Goal: Task Accomplishment & Management: Use online tool/utility

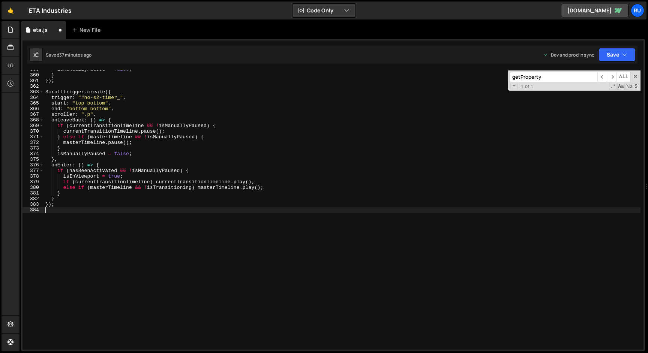
scroll to position [2017, 0]
click at [616, 57] on button "Save" at bounding box center [617, 54] width 36 height 13
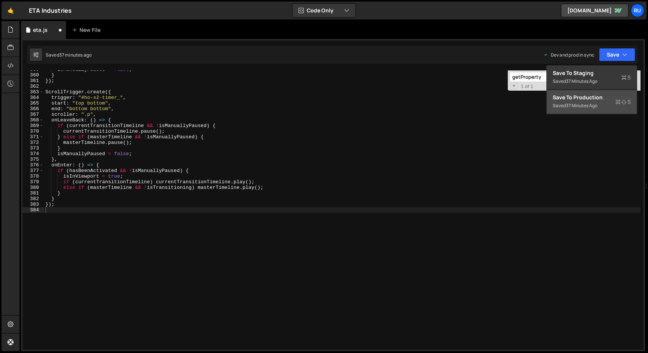
click at [599, 101] on div "Saved 37 minutes ago" at bounding box center [592, 105] width 78 height 9
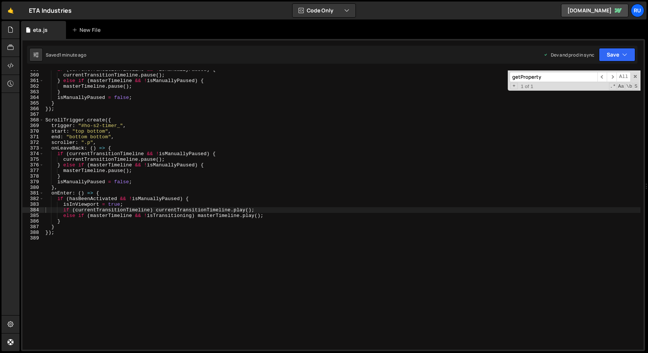
click at [144, 208] on div "if ( currentTransitionTimeline && ! isManuallyPaused ) { currentTransitionTimel…" at bounding box center [342, 212] width 596 height 290
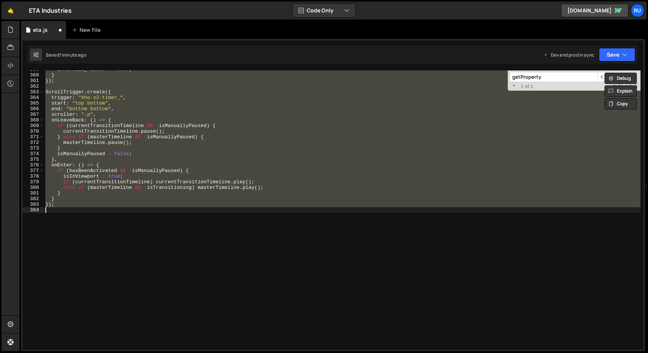
scroll to position [2343, 0]
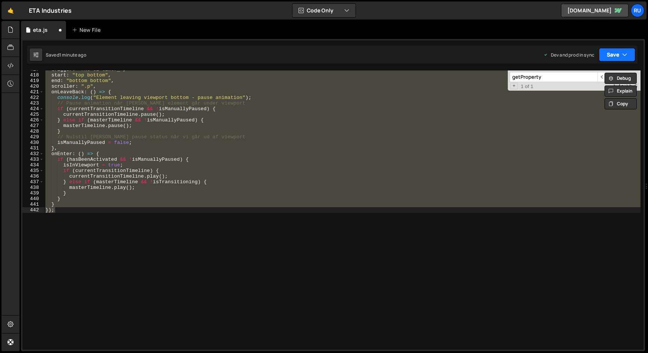
click at [616, 57] on button "Save" at bounding box center [617, 54] width 36 height 13
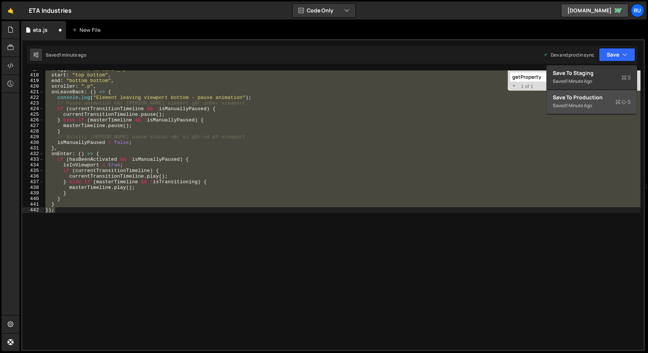
click at [601, 107] on div "Saved 1 minute ago" at bounding box center [592, 105] width 78 height 9
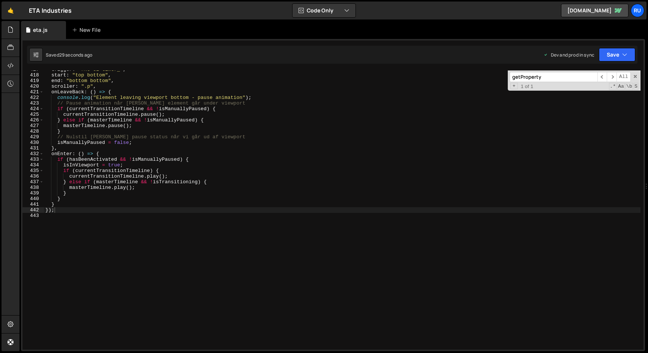
click at [156, 186] on div "trigger : "#ho-s2-timer_" , start : "top bottom" , end : "bottom bottom" , scro…" at bounding box center [342, 212] width 596 height 290
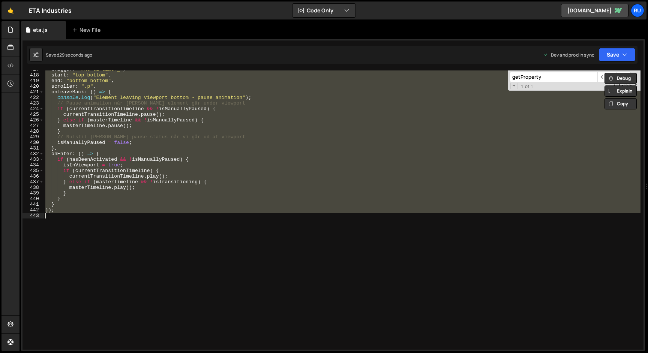
paste textarea
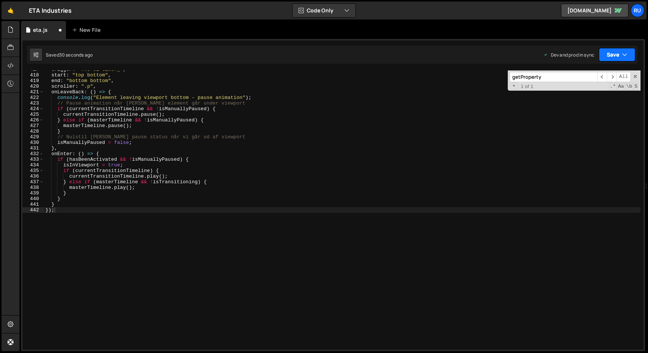
click at [616, 48] on button "Save" at bounding box center [617, 54] width 36 height 13
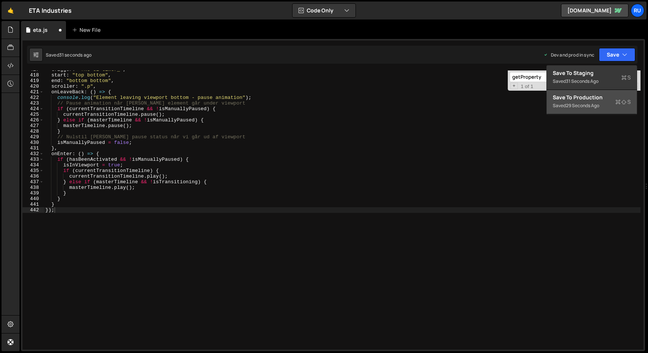
click at [603, 100] on div "Save to Production S" at bounding box center [592, 97] width 78 height 7
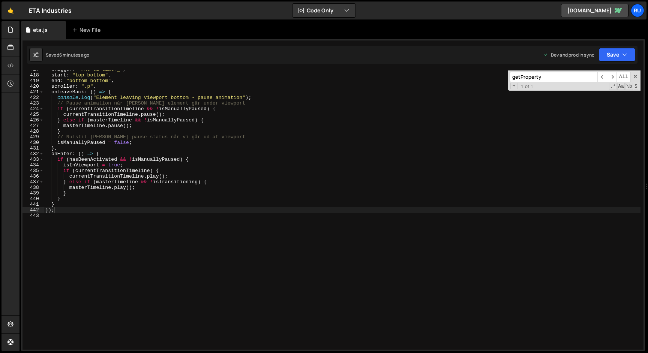
click at [125, 114] on div "trigger : "#ho-s2-timer_" , start : "top bottom" , end : "bottom bottom" , scro…" at bounding box center [342, 212] width 596 height 290
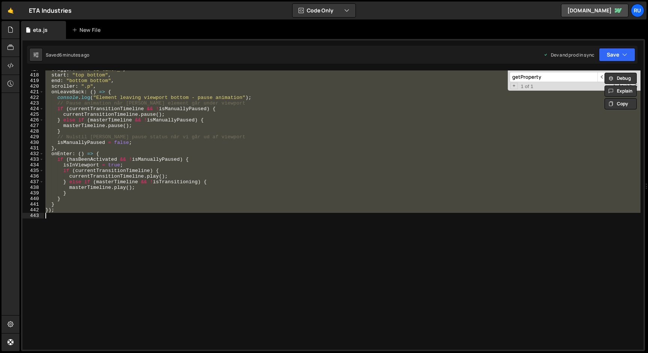
paste textarea
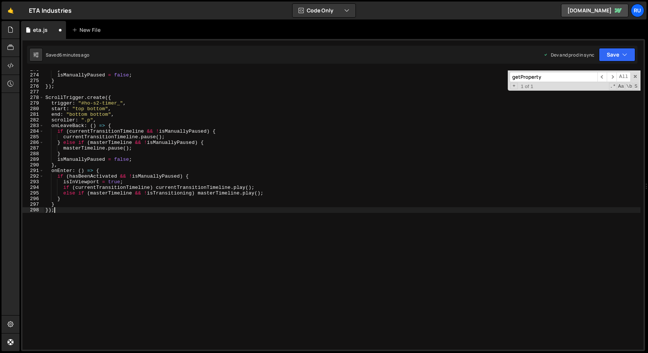
scroll to position [1533, 0]
click at [612, 51] on button "Save" at bounding box center [617, 54] width 36 height 13
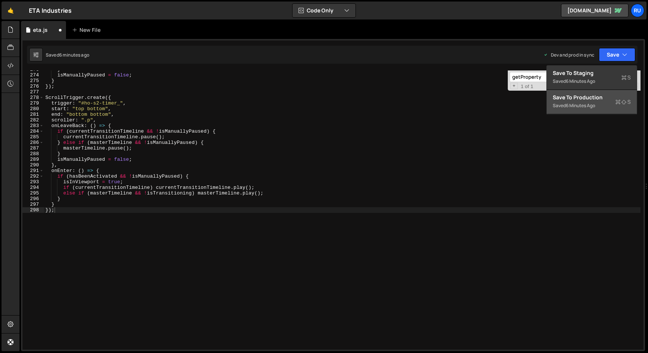
click at [609, 105] on div "Saved 6 minutes ago" at bounding box center [592, 105] width 78 height 9
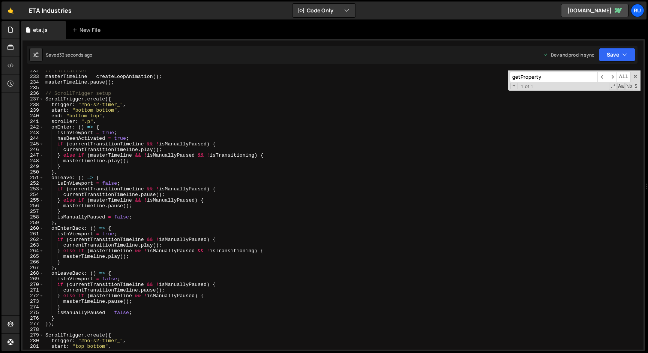
scroll to position [1304, 0]
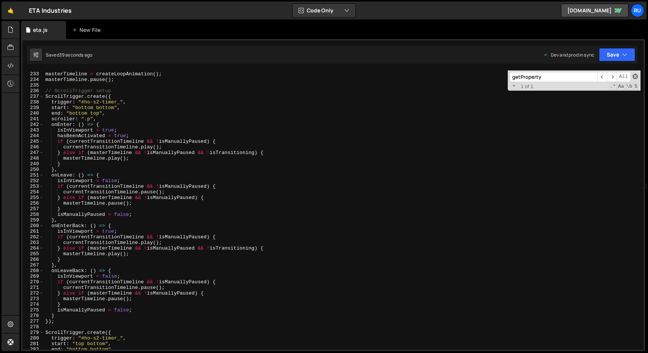
click at [634, 77] on span at bounding box center [634, 76] width 5 height 5
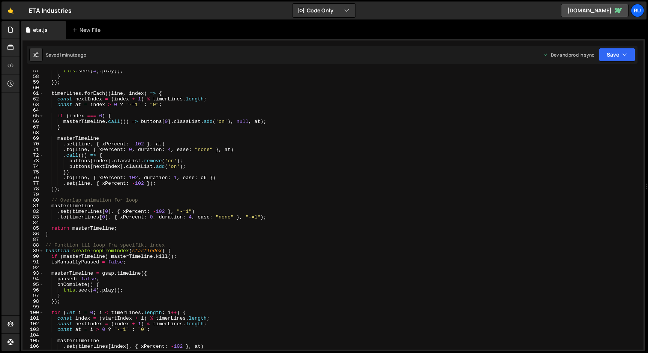
scroll to position [361, 0]
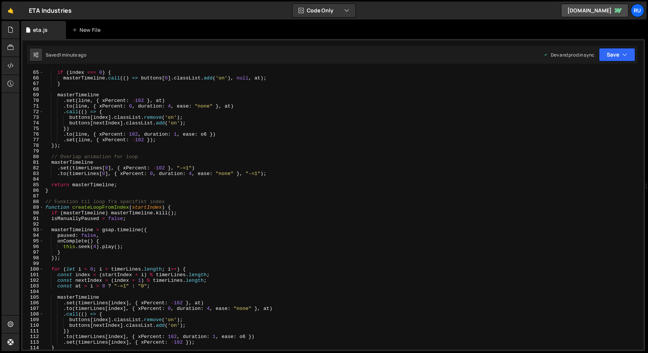
click at [177, 148] on div "if ( index === 0 ) { masterTimeline . call (( ) => buttons [ 0 ] . classList . …" at bounding box center [342, 215] width 596 height 290
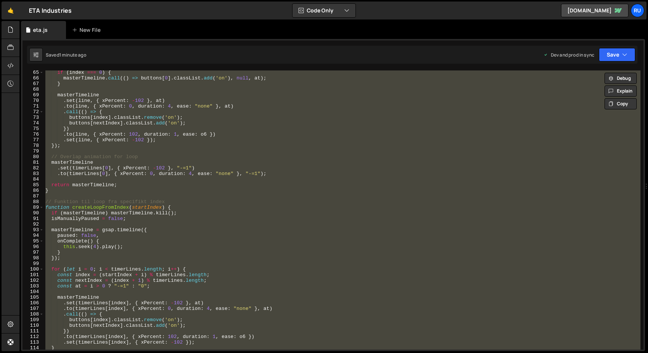
click at [123, 111] on div "if ( index === 0 ) { masterTimeline . call (( ) => buttons [ 0 ] . classList . …" at bounding box center [342, 209] width 596 height 279
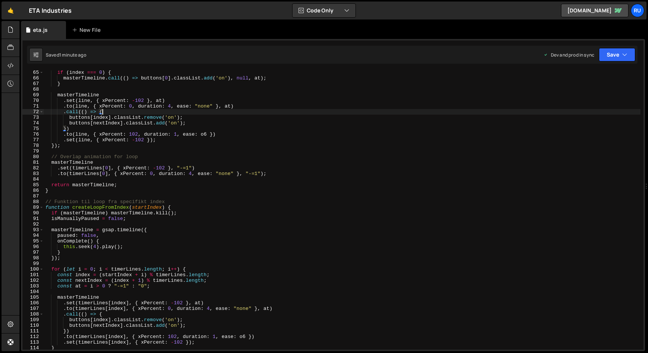
type textarea "});"
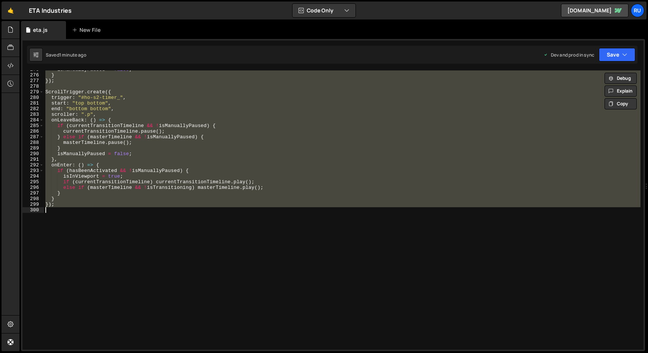
paste textarea
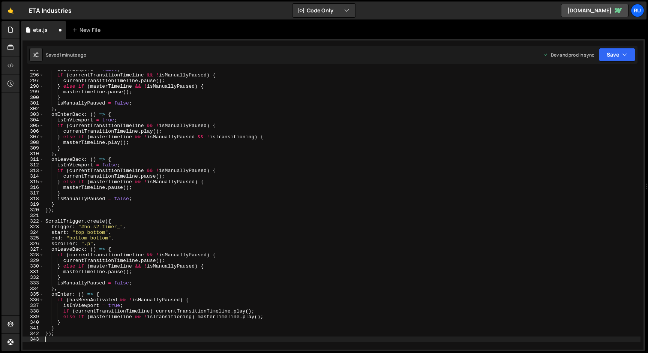
scroll to position [1786, 0]
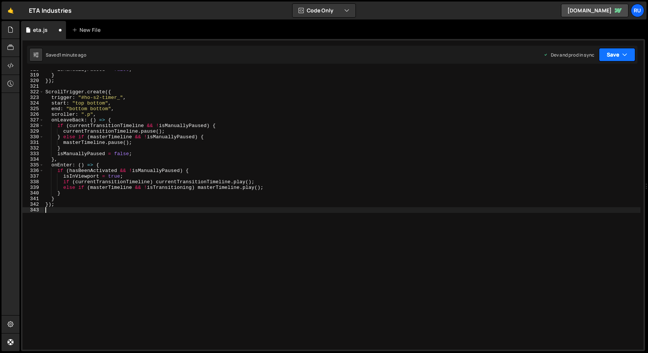
click at [614, 55] on button "Save" at bounding box center [617, 54] width 36 height 13
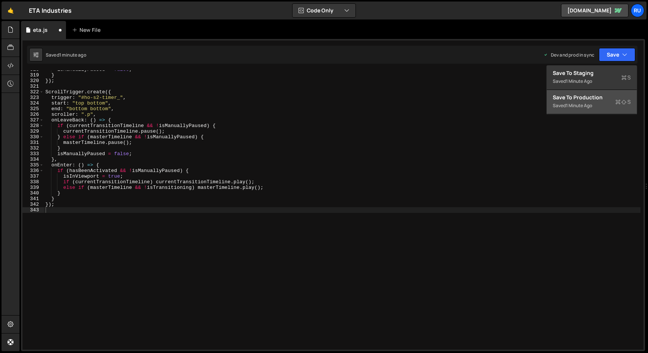
click at [614, 111] on button "Save to Production S Saved 1 minute ago" at bounding box center [592, 102] width 90 height 24
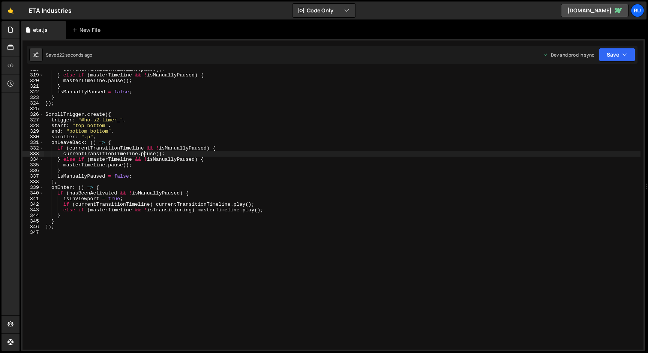
click at [145, 156] on div "currentTransitionTimeline . pause ( ) ; } else if ( masterTimeline && ! isManua…" at bounding box center [342, 212] width 596 height 290
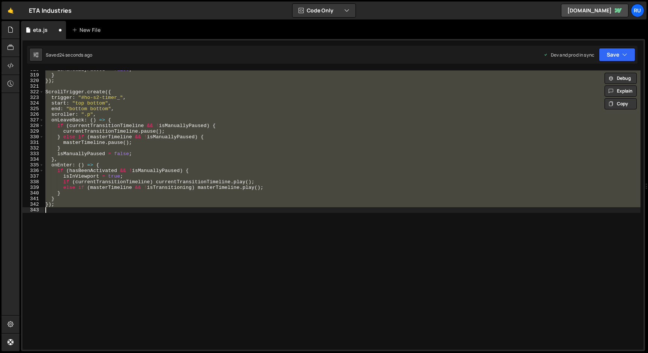
scroll to position [1541, 0]
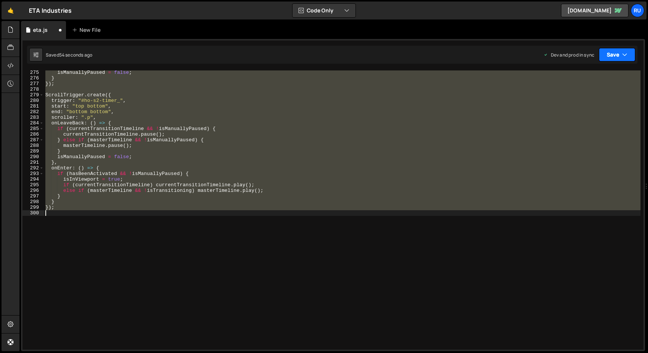
click at [619, 55] on button "Save" at bounding box center [617, 54] width 36 height 13
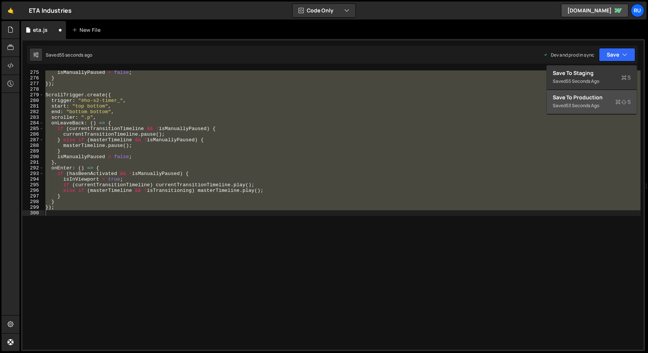
click at [602, 114] on button "Save to Production S Saved 53 seconds ago" at bounding box center [592, 102] width 90 height 24
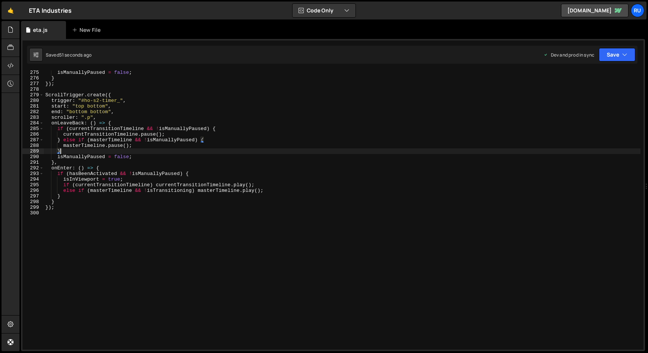
click at [162, 150] on div "isManuallyPaused = false ; } }) ; ScrollTrigger . create ({ trigger : "#ho-s2-t…" at bounding box center [342, 215] width 596 height 290
type textarea "});"
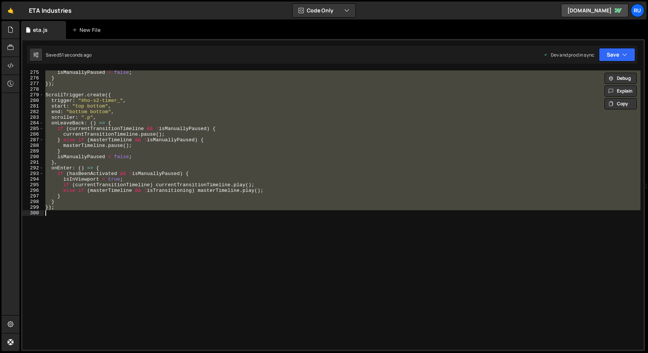
paste textarea
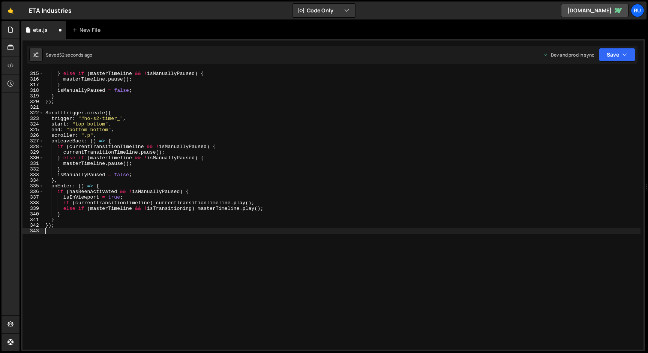
scroll to position [1786, 0]
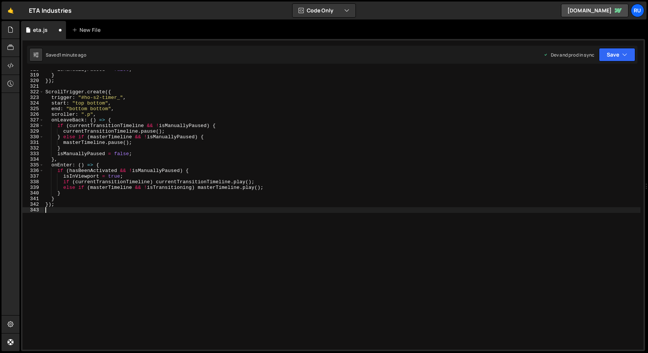
click at [159, 157] on div "isManuallyPaused = false ; } }) ; ScrollTrigger . create ({ trigger : "#ho-s2-t…" at bounding box center [342, 212] width 596 height 290
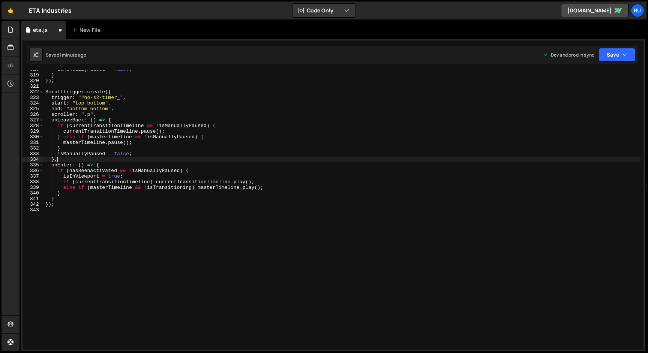
type textarea "});"
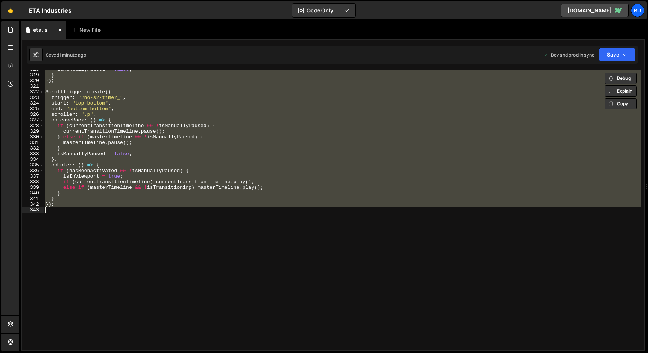
paste textarea
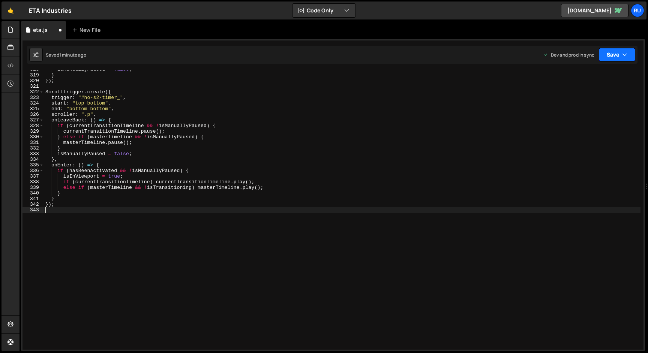
click at [610, 49] on button "Save" at bounding box center [617, 54] width 36 height 13
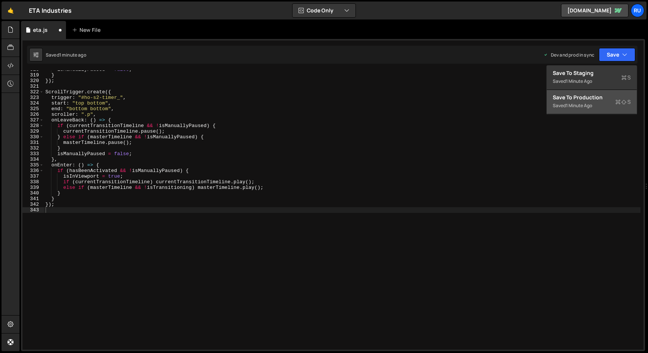
click at [607, 93] on button "Save to Production S Saved 1 minute ago" at bounding box center [592, 102] width 90 height 24
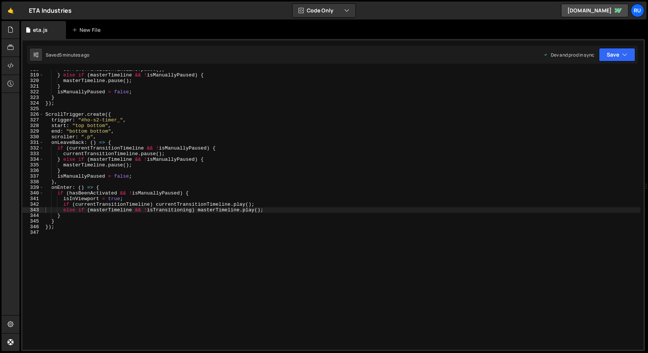
click at [183, 167] on div "currentTransitionTimeline . pause ( ) ; } else if ( masterTimeline && ! isManua…" at bounding box center [342, 212] width 596 height 290
type textarea "});"
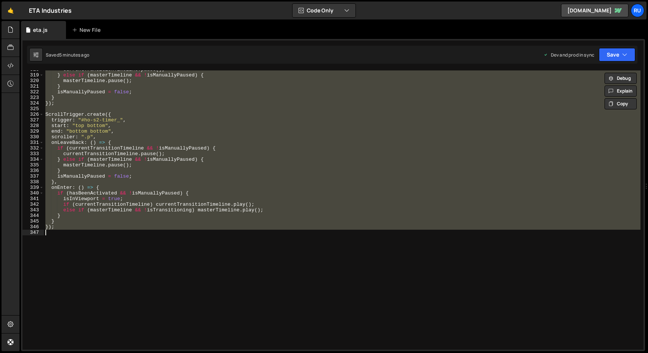
paste textarea
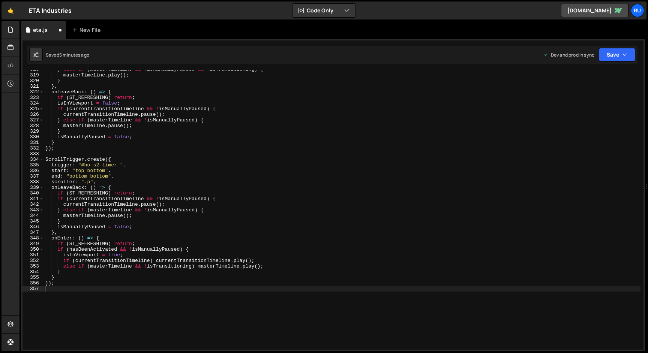
click at [605, 42] on div "}); 1 2 3 4 5 gsap . to ( ".ho-s2-timer-line-pr" , { x : "0%" , duration : 4 , …" at bounding box center [333, 195] width 624 height 312
click at [607, 49] on button "Save" at bounding box center [617, 54] width 36 height 13
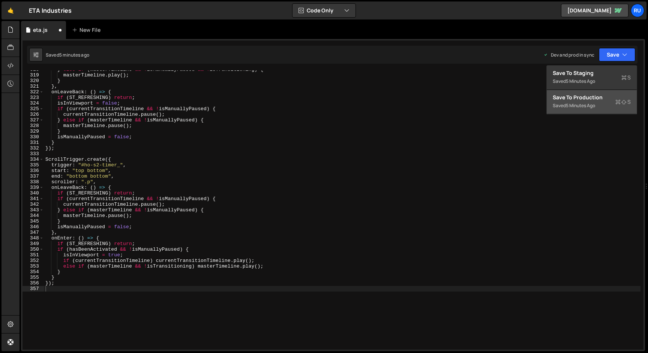
click at [603, 105] on div "Saved 5 minutes ago" at bounding box center [592, 105] width 78 height 9
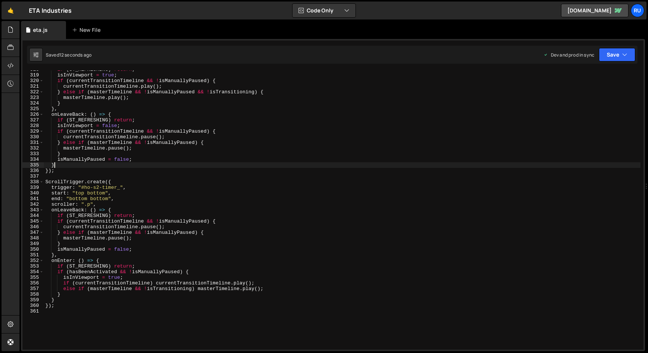
click at [159, 163] on div "if ( ST_REFRESHING ) return ; isInViewport = true ; if ( currentTransitionTimel…" at bounding box center [342, 212] width 596 height 290
type textarea "});"
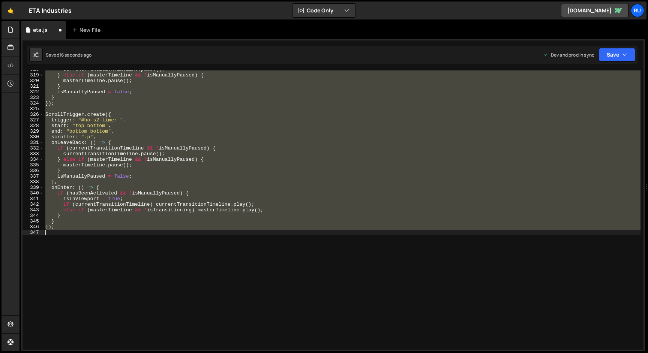
paste textarea
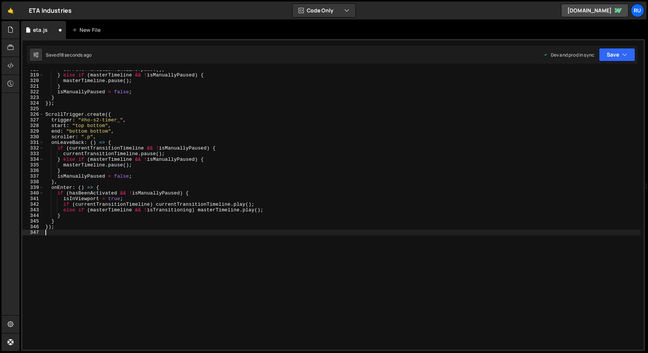
type textarea "});"
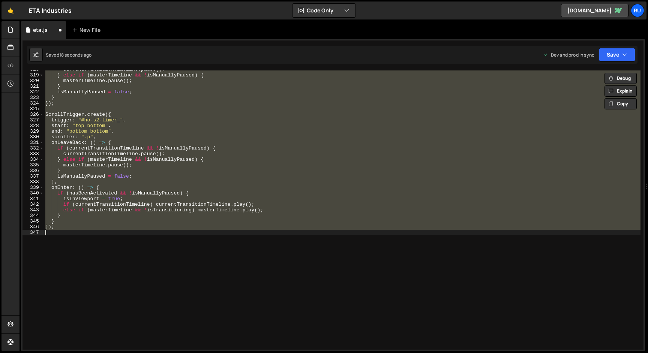
paste textarea
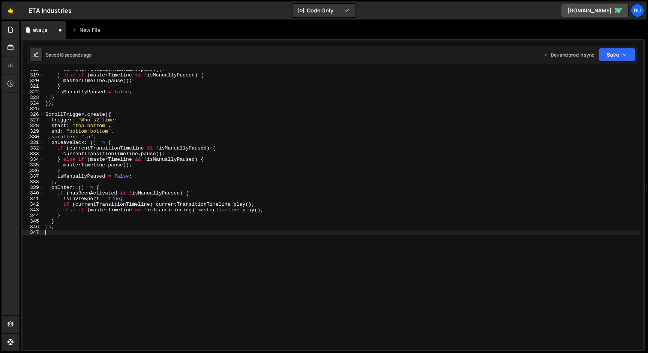
type textarea "});"
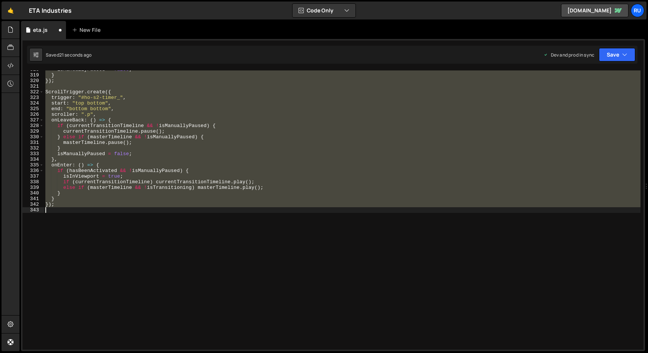
paste textarea
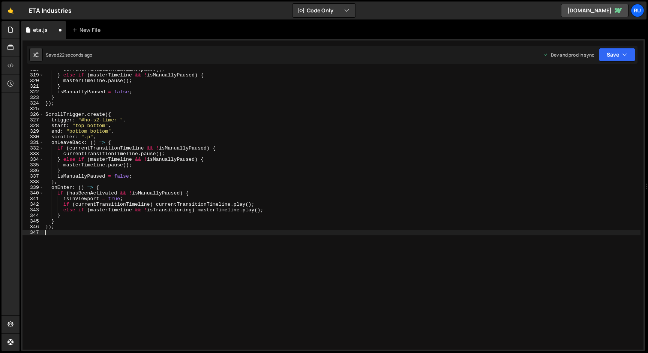
type textarea "});"
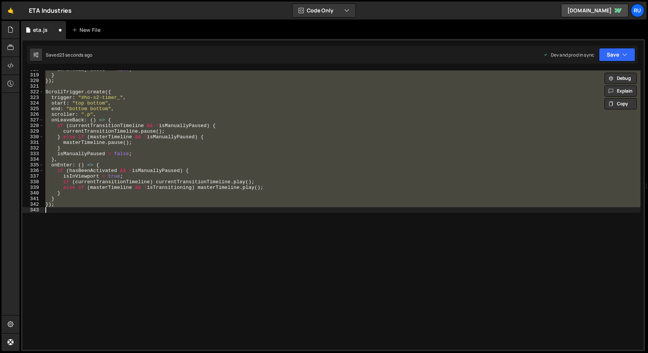
click at [466, 210] on div "isManuallyPaused = false ; } }) ; ScrollTrigger . create ({ trigger : "#ho-s2-t…" at bounding box center [342, 209] width 596 height 279
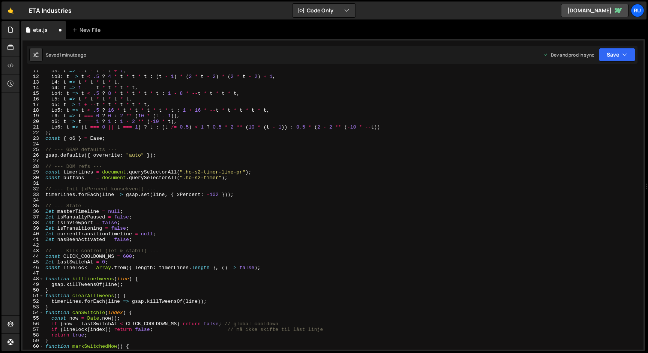
scroll to position [0, 0]
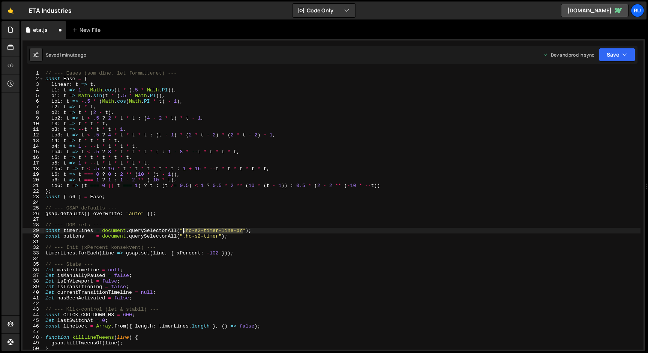
drag, startPoint x: 243, startPoint y: 231, endPoint x: 184, endPoint y: 231, distance: 59.6
click at [184, 231] on div "// --- Eases (som dine, let formatteret) --- const Ease = { linear : t => t , i…" at bounding box center [342, 215] width 596 height 290
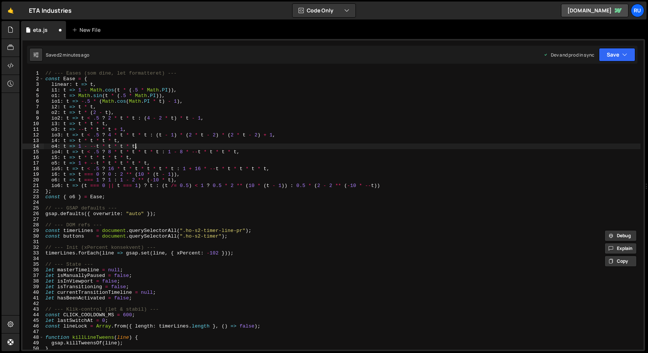
click at [136, 149] on div "// --- Eases (som dine, let formatteret) --- const Ease = { linear : t => t , i…" at bounding box center [342, 215] width 596 height 290
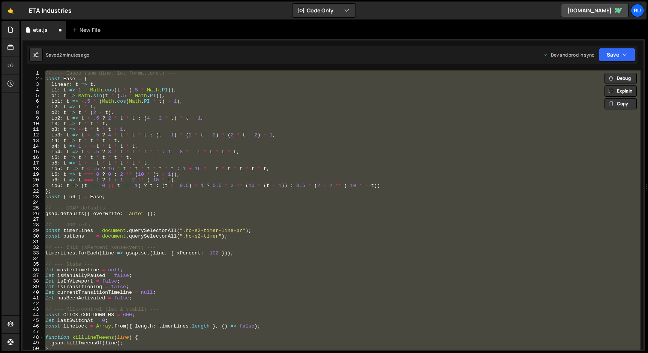
paste textarea
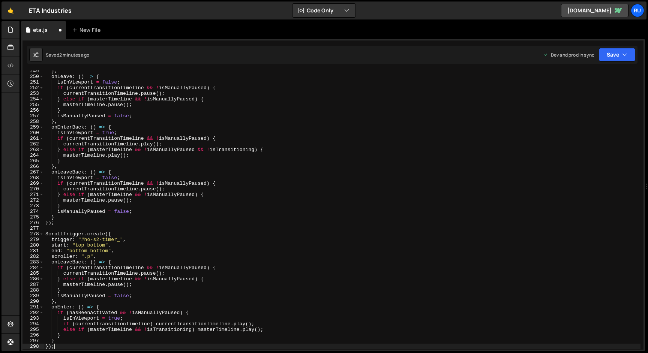
scroll to position [1533, 0]
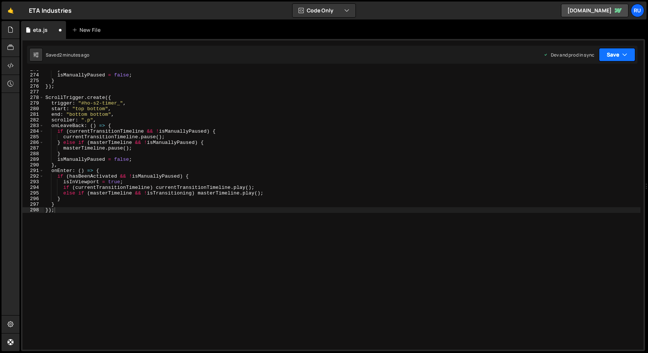
click at [620, 57] on button "Save" at bounding box center [617, 54] width 36 height 13
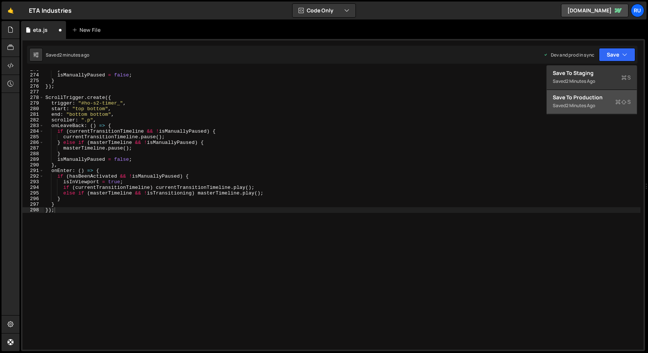
click at [606, 97] on div "Save to Production S" at bounding box center [592, 97] width 78 height 7
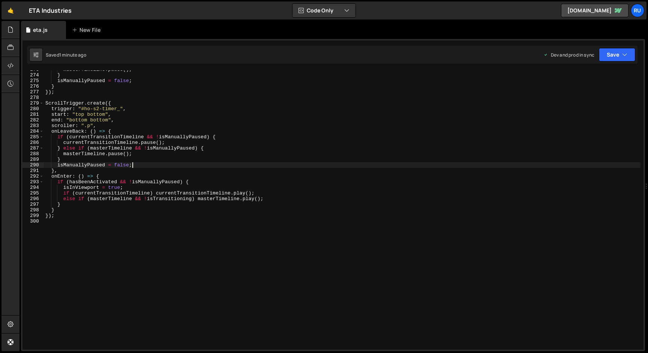
click at [158, 166] on div "masterTimeline . pause ( ) ; } isManuallyPaused = false ; } }) ; ScrollTrigger …" at bounding box center [342, 212] width 596 height 290
type textarea "});"
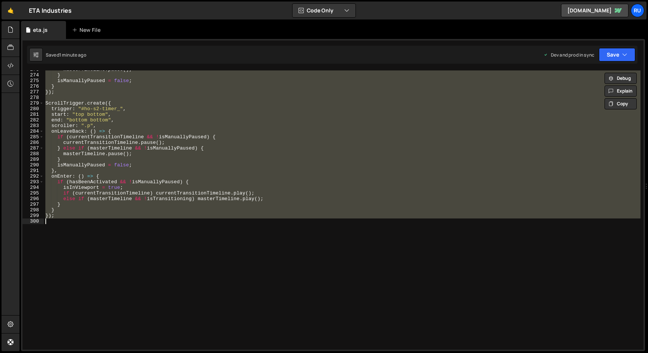
paste textarea
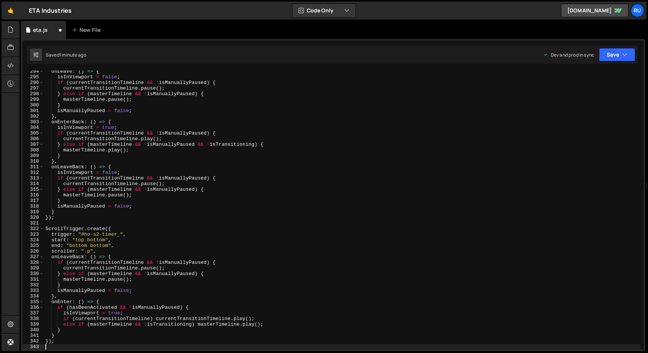
click at [234, 208] on div "onLeave : ( ) => { isInViewport = false ; if ( currentTransitionTimeline && ! i…" at bounding box center [342, 214] width 596 height 290
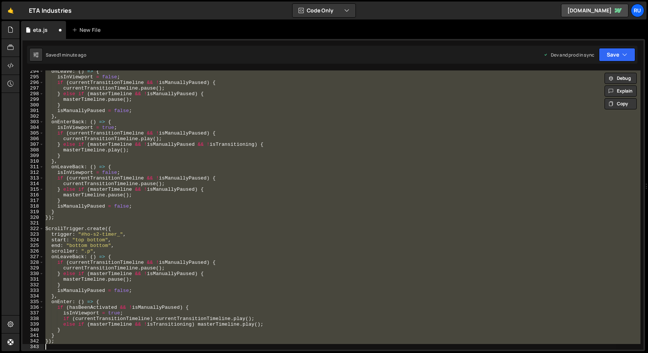
click at [234, 208] on div "onLeave : ( ) => { isInViewport = false ; if ( currentTransitionTimeline && ! i…" at bounding box center [342, 209] width 596 height 279
type textarea "isManuallyPaused = false;"
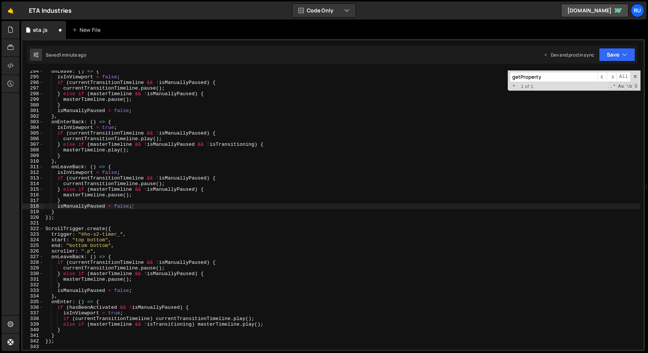
paste input "currentTransitionTimeline"
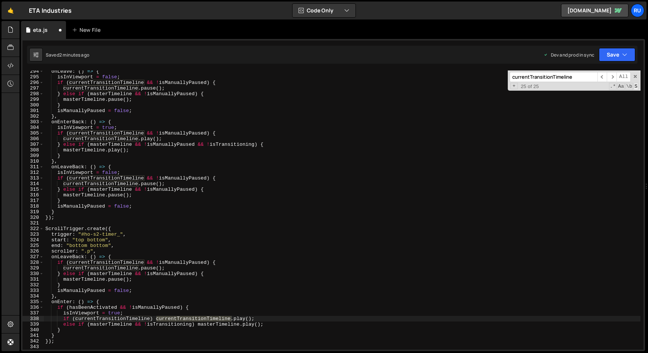
paste input "= gsap.timeline({"
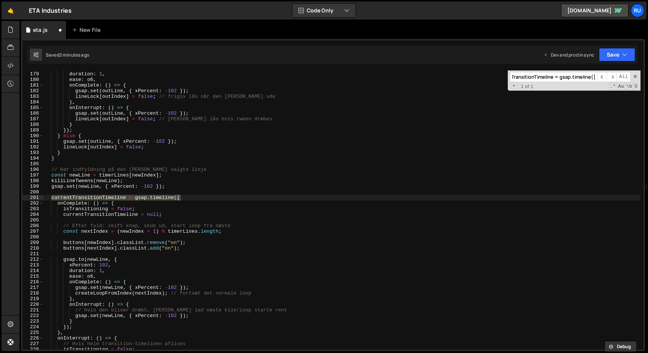
scroll to position [1011, 0]
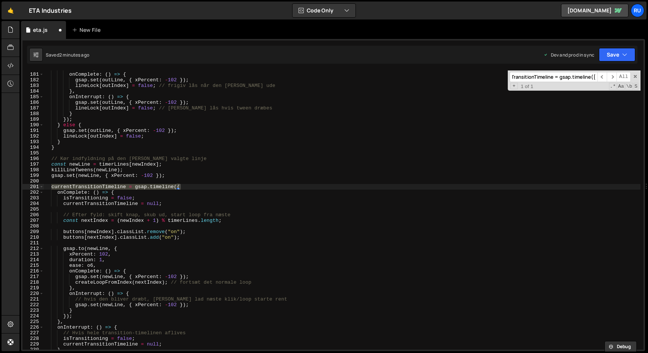
type input "currentTransitionTimeline = gsap.timeline({"
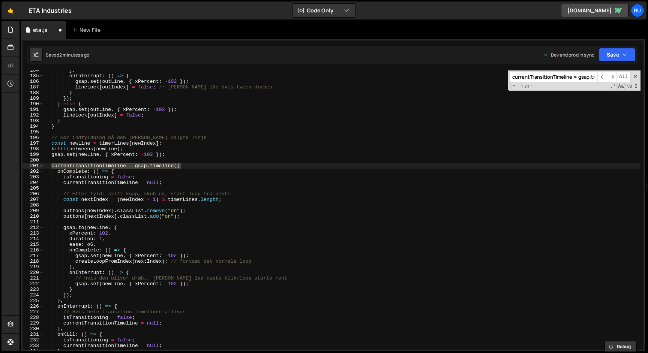
scroll to position [1059, 0]
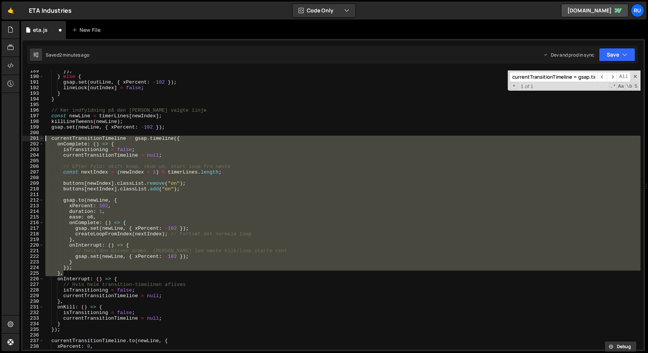
drag, startPoint x: 68, startPoint y: 273, endPoint x: 30, endPoint y: 138, distance: 140.1
click at [30, 138] on div "}, 189 190 191 192 193 194 195 196 197 198 199 200 201 202 203 204 205 206 207 …" at bounding box center [332, 209] width 621 height 279
paste textarea "},"
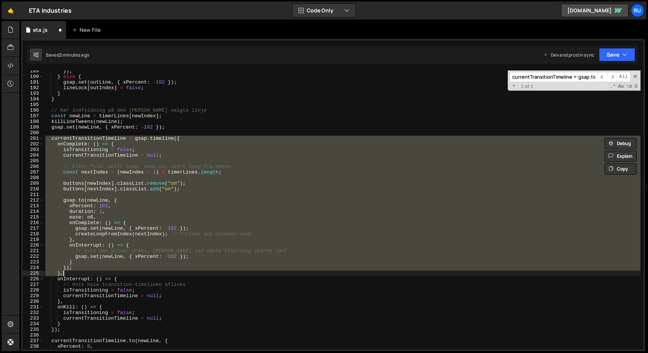
paste textarea
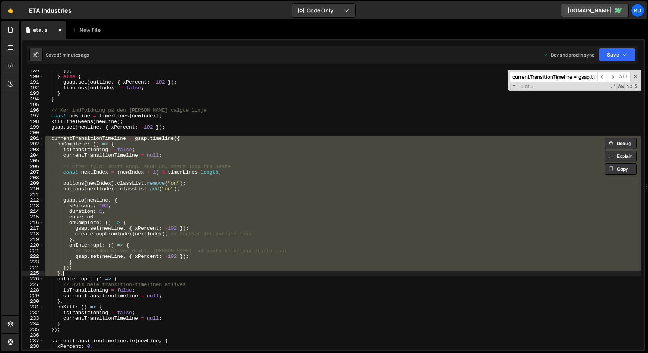
paste textarea
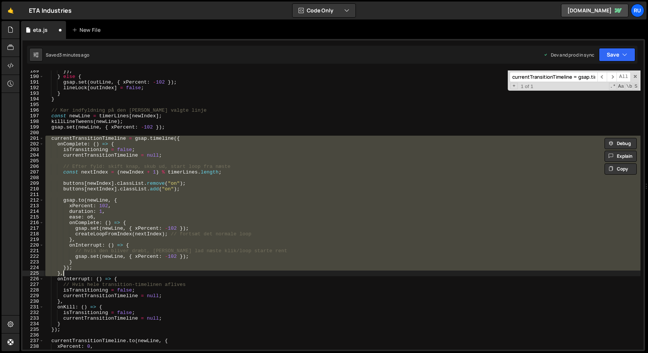
paste textarea
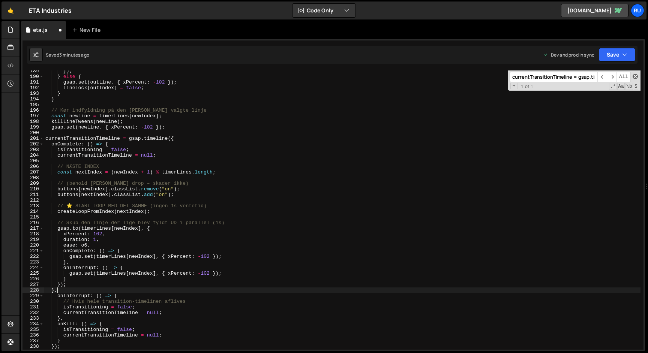
scroll to position [0, 19]
click at [634, 78] on span at bounding box center [634, 76] width 5 height 5
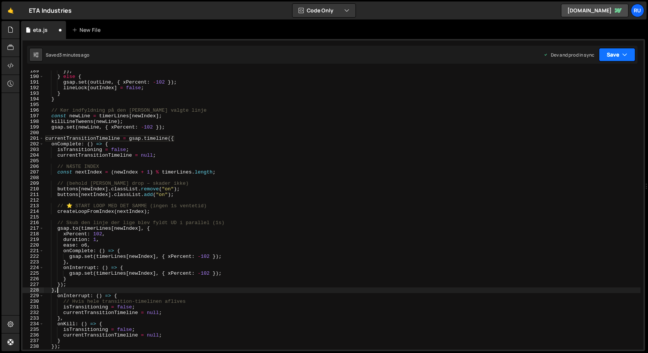
click at [610, 56] on button "Save" at bounding box center [617, 54] width 36 height 13
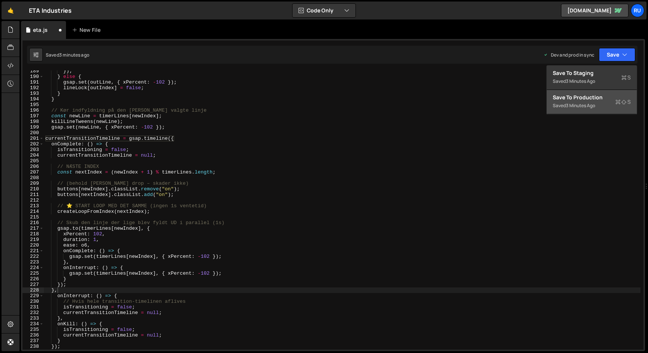
click at [600, 102] on div "Saved 3 minutes ago" at bounding box center [592, 105] width 78 height 9
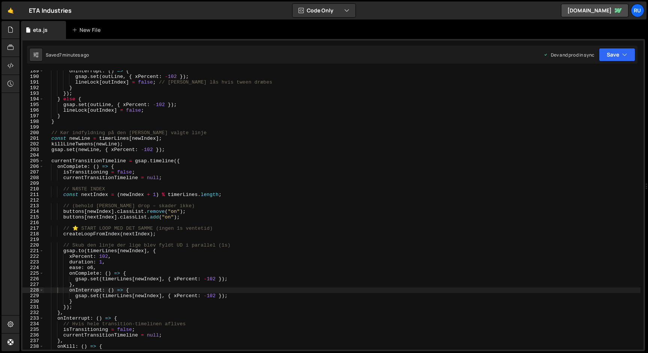
click at [246, 187] on div "onInterrupt : ( ) => { gsap . set ( outLine , { xPercent : - 102 }) ; lineLock …" at bounding box center [342, 213] width 596 height 290
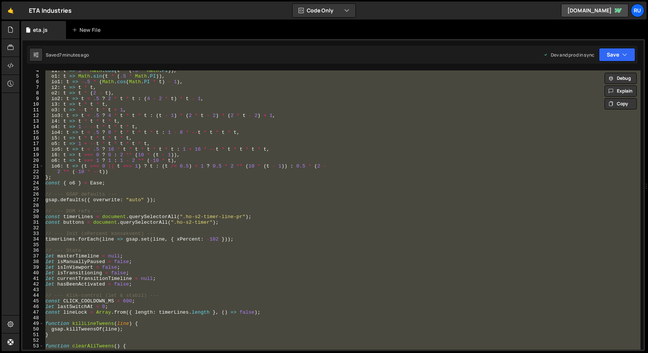
scroll to position [20, 0]
click at [96, 163] on div "i1 : t => 1 - Math . cos ( t * ( .5 * Math . PI )) , o1 : t => Math . sin ( t *…" at bounding box center [342, 212] width 596 height 290
paste textarea
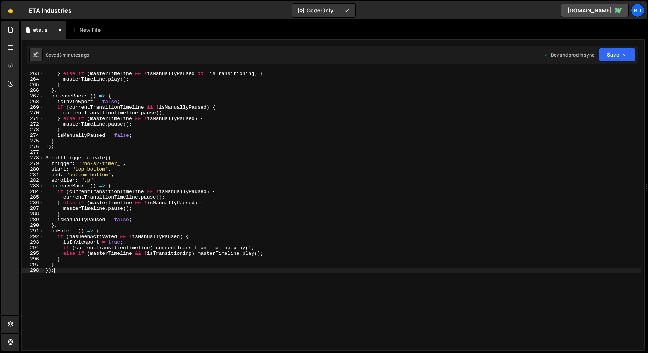
scroll to position [1533, 0]
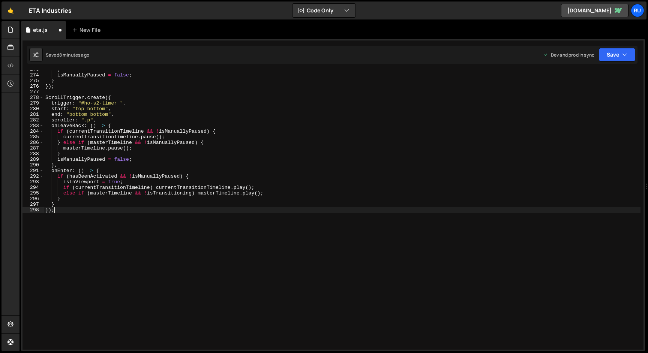
click at [348, 210] on div "} isManuallyPaused = false ; } }) ; ScrollTrigger . create ({ trigger : "#ho-s2…" at bounding box center [342, 212] width 596 height 290
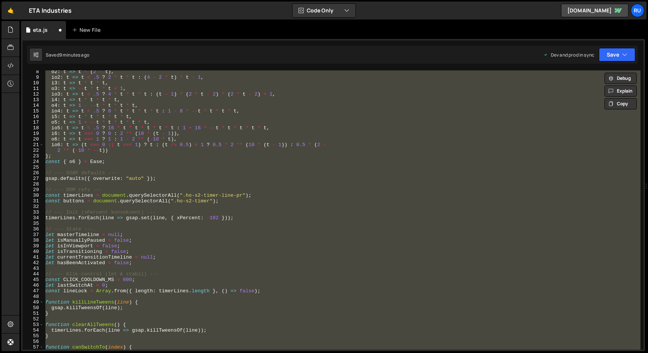
scroll to position [70, 0]
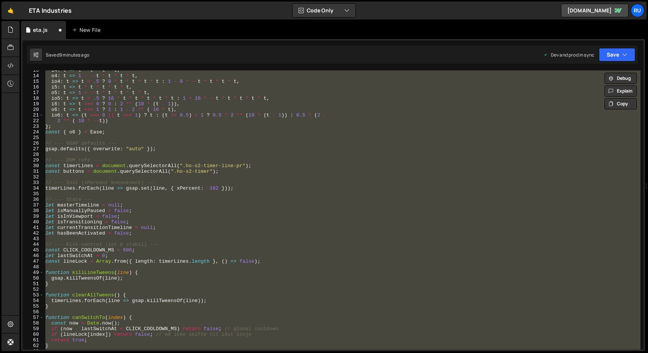
click at [175, 252] on div "i4 : t => t * t * t * t , o4 : t => 1 - -- t * t * t * t , io4 : t => t < .5 ? …" at bounding box center [342, 209] width 596 height 279
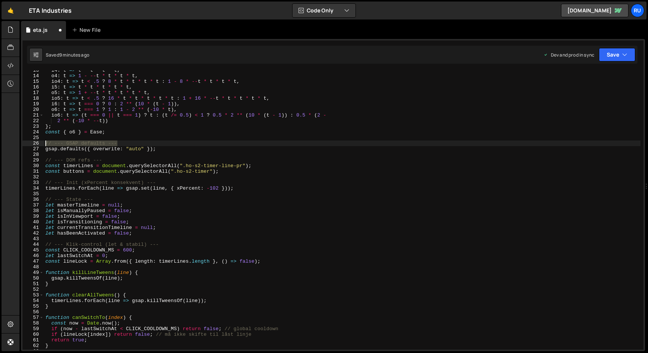
drag, startPoint x: 124, startPoint y: 144, endPoint x: 15, endPoint y: 144, distance: 109.1
click at [15, 144] on div "Hold on a sec... Are you certain you wish to leave this page? Any changes you'v…" at bounding box center [324, 176] width 648 height 353
type textarea "// --- GSAP defaults ---"
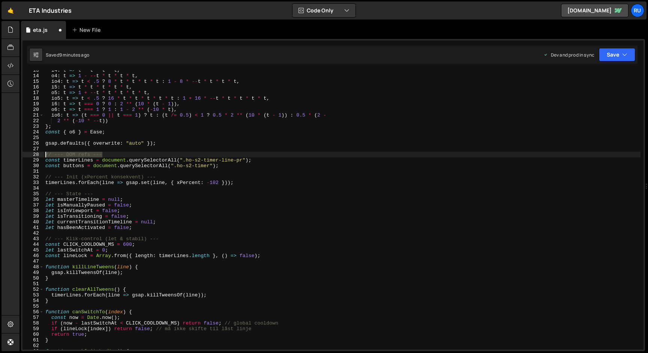
drag, startPoint x: 122, startPoint y: 156, endPoint x: 0, endPoint y: 156, distance: 121.8
click at [0, 156] on div "Hold on a sec... Are you certain you wish to leave this page? Any changes you'v…" at bounding box center [324, 176] width 648 height 353
type textarea "// --- DOM refs ---"
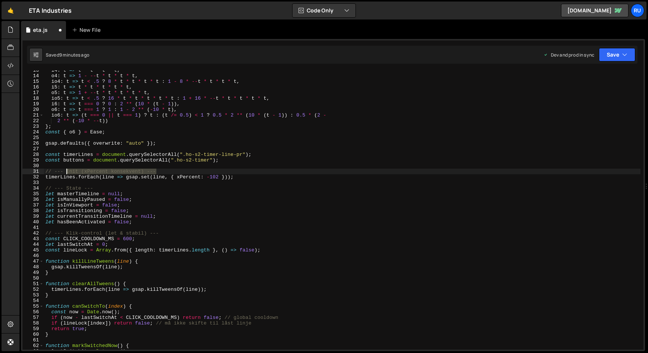
drag, startPoint x: 166, startPoint y: 173, endPoint x: 0, endPoint y: 173, distance: 166.4
click at [0, 173] on div "Hold on a sec... Are you certain you wish to leave this page? Any changes you'v…" at bounding box center [324, 176] width 648 height 353
type textarea "// --- Init (xPercent konsekvent) ---"
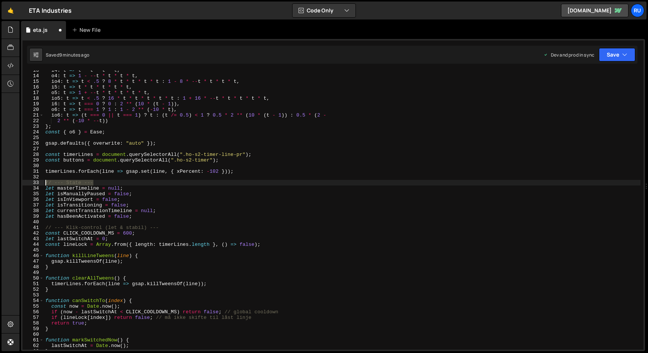
drag, startPoint x: 109, startPoint y: 183, endPoint x: 0, endPoint y: 183, distance: 109.1
click at [0, 183] on div "Hold on a sec... Are you certain you wish to leave this page? Any changes you'v…" at bounding box center [324, 176] width 648 height 353
type textarea "// --- State ---"
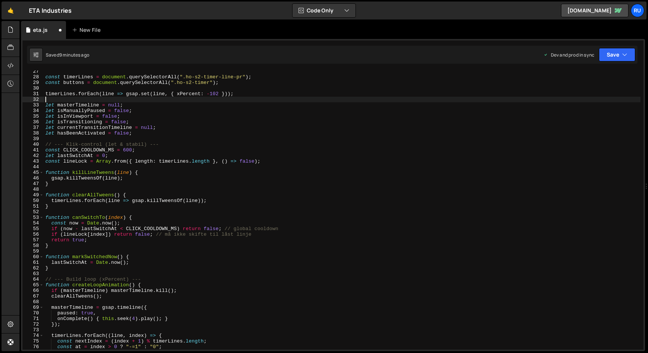
scroll to position [148, 0]
drag, startPoint x: 114, startPoint y: 150, endPoint x: 63, endPoint y: 150, distance: 51.7
click at [63, 150] on div "const timerLines = document . querySelectorAll ( ".ho-s2-timer-line-pr" ) ; con…" at bounding box center [342, 213] width 596 height 290
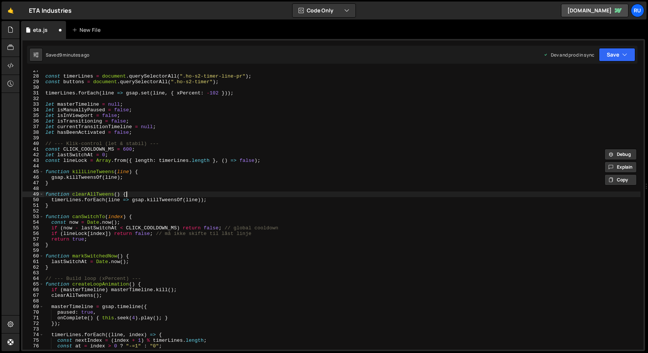
click at [200, 193] on div "const timerLines = document . querySelectorAll ( ".ho-s2-timer-line-pr" ) ; con…" at bounding box center [342, 213] width 596 height 290
type textarea "function clearAllTweens() {"
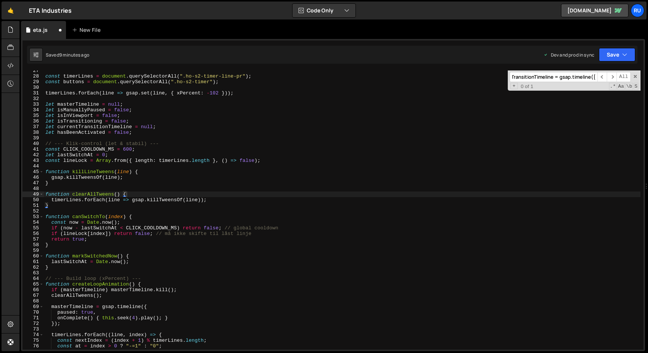
paste input "CLICK_COOLDOWN_MS"
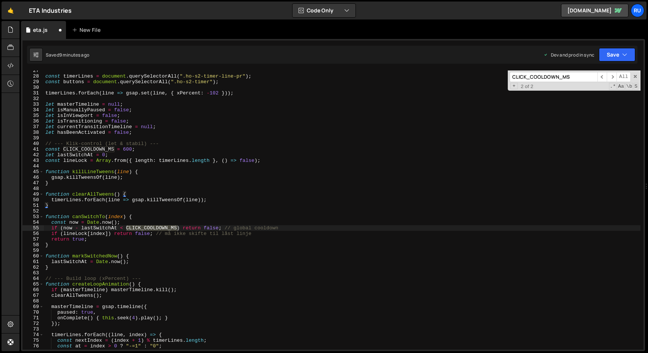
scroll to position [0, 0]
type input "CLICK_COOLDOWN_MS"
type textarea "if (now - lastSwitchAt < CLICK_COOLDOWN_MS) return false; // global cooldown"
click at [157, 226] on div "const timerLines = document . querySelectorAll ( ".ho-s2-timer-line-pr" ) ; con…" at bounding box center [342, 209] width 596 height 279
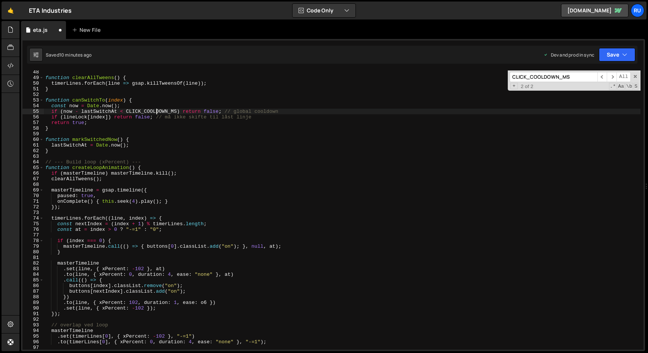
scroll to position [265, 0]
click at [612, 76] on span "​" at bounding box center [611, 77] width 10 height 10
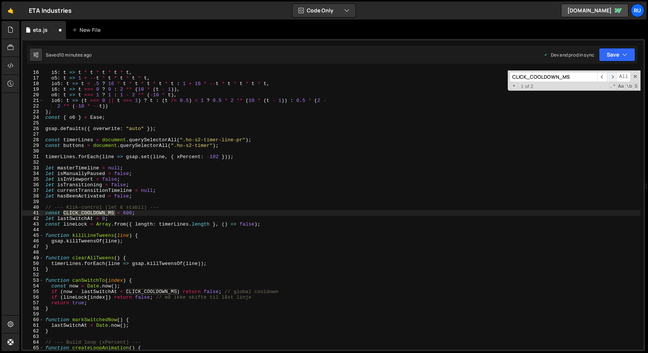
scroll to position [85, 0]
click at [612, 76] on span "​" at bounding box center [611, 77] width 10 height 10
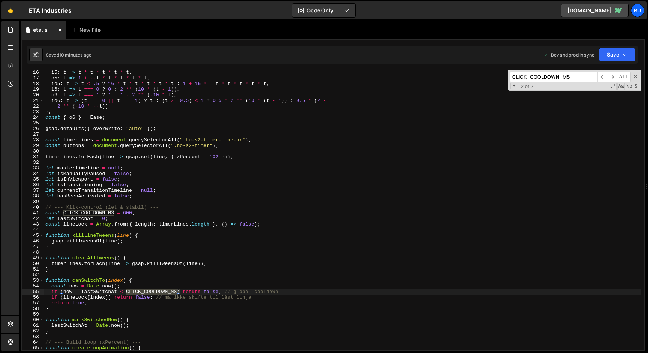
click at [575, 79] on input "CLICK_COOLDOWN_MS" at bounding box center [553, 77] width 88 height 10
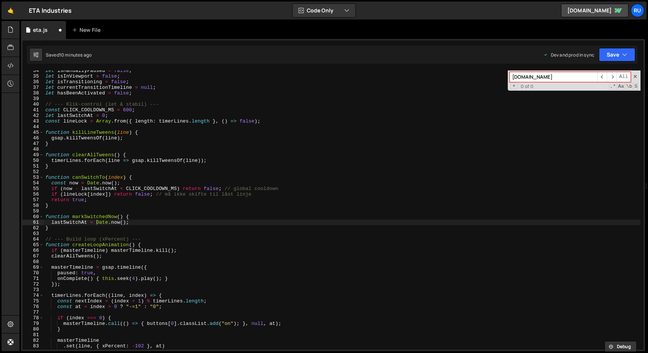
scroll to position [190, 0]
type input "[DOMAIN_NAME]"
type textarea "lastSwitchAt = [DOMAIN_NAME]();"
click at [79, 221] on div "let isManuallyPaused = false ; let isInViewport = false ; let isTransitioning =…" at bounding box center [342, 211] width 596 height 290
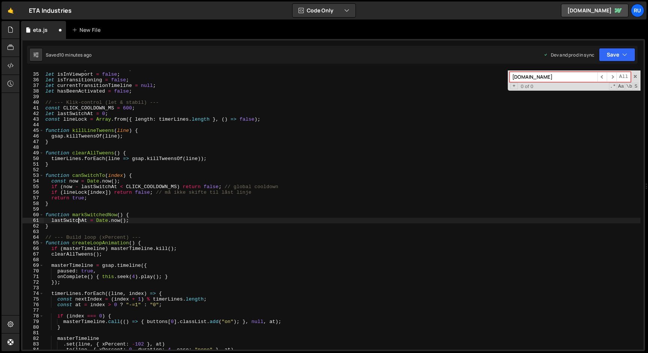
click at [79, 221] on div "let isManuallyPaused = false ; let isInViewport = false ; let isTransitioning =…" at bounding box center [342, 211] width 596 height 290
click at [575, 74] on input "[DOMAIN_NAME]" at bounding box center [553, 77] width 88 height 10
paste input "lastSwitchAt"
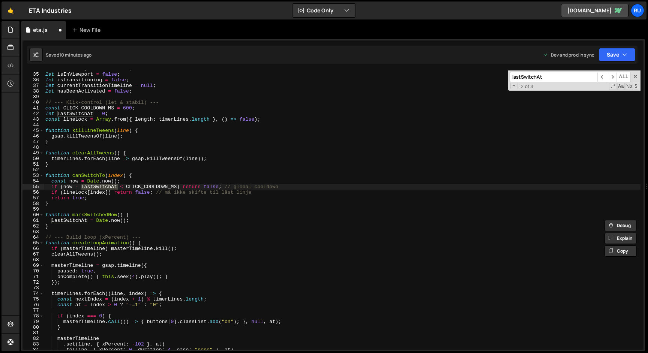
type input "lastSwitchAt"
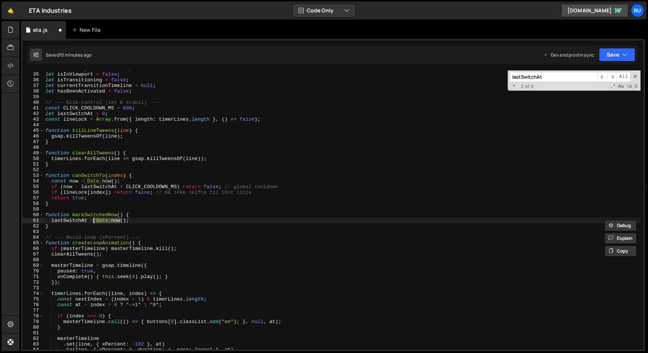
drag, startPoint x: 121, startPoint y: 221, endPoint x: 93, endPoint y: 222, distance: 27.7
click at [93, 222] on div "let isManuallyPaused = false ; let isInViewport = false ; let isTransitioning =…" at bounding box center [342, 211] width 596 height 290
click at [95, 212] on div "let isManuallyPaused = false ; let isInViewport = false ; let isTransitioning =…" at bounding box center [342, 211] width 596 height 290
type textarea "function markSwitchedNow() {"
click at [95, 212] on div "let isManuallyPaused = false ; let isInViewport = false ; let isTransitioning =…" at bounding box center [342, 211] width 596 height 290
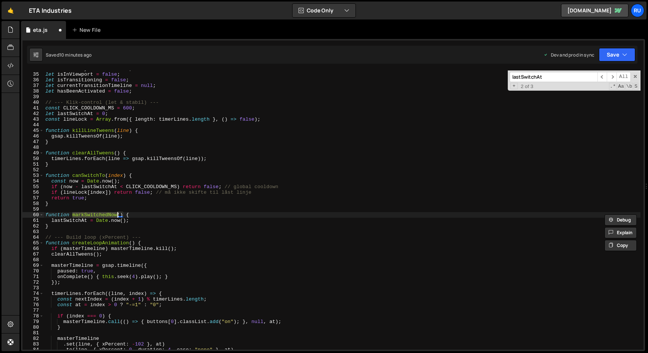
click at [548, 72] on input "lastSwitchAt" at bounding box center [553, 77] width 88 height 10
click at [549, 76] on input "lastSwitchAt" at bounding box center [553, 77] width 88 height 10
paste input "markSwitchedNow"
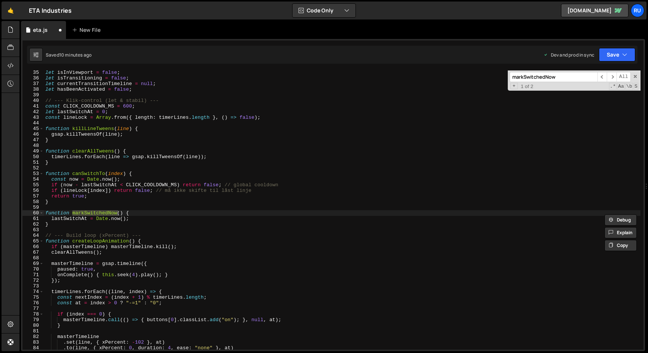
scroll to position [192, 0]
type input "markSwitchedNow"
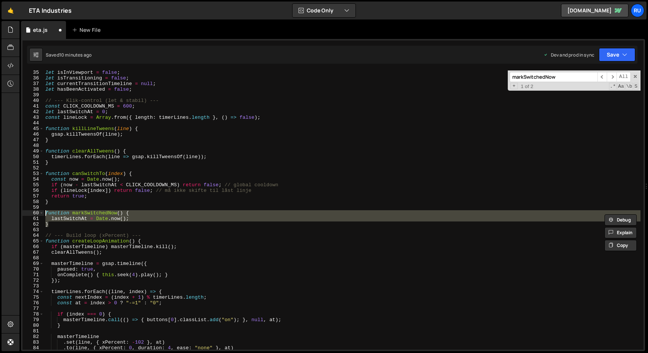
drag, startPoint x: 64, startPoint y: 226, endPoint x: 34, endPoint y: 212, distance: 32.7
click at [34, 212] on div "} 35 36 37 38 39 40 41 42 43 44 45 46 47 48 49 50 51 52 53 54 55 56 57 58 59 60…" at bounding box center [332, 209] width 621 height 279
click at [155, 227] on div "let isInViewport = false ; let isTransitioning = false ; let currentTransitionT…" at bounding box center [342, 209] width 596 height 279
type textarea "}"
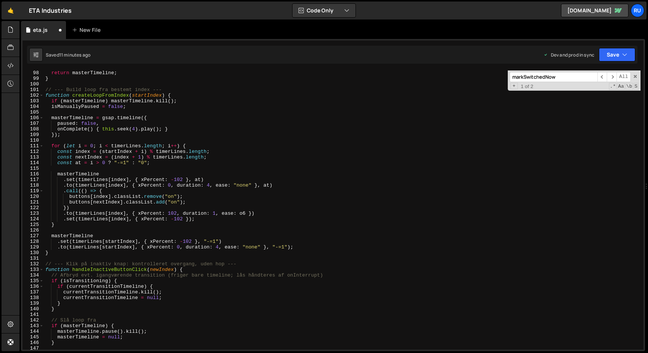
scroll to position [546, 0]
click at [542, 76] on input "markSwitchedNow" at bounding box center [553, 77] width 88 height 10
paste input "outLine"
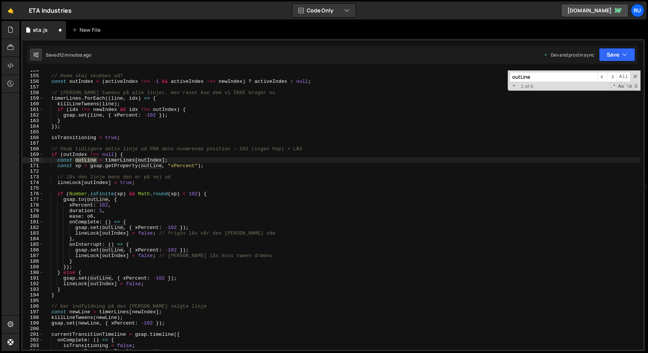
scroll to position [864, 0]
type input "outLine"
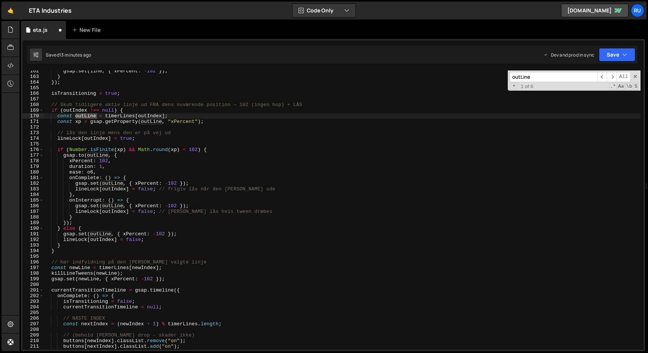
scroll to position [907, 0]
click at [102, 166] on div "gsap . set ( line , { xPercent : - 102 }) ; } }) ; isTransitioning = true ; // …" at bounding box center [342, 213] width 596 height 290
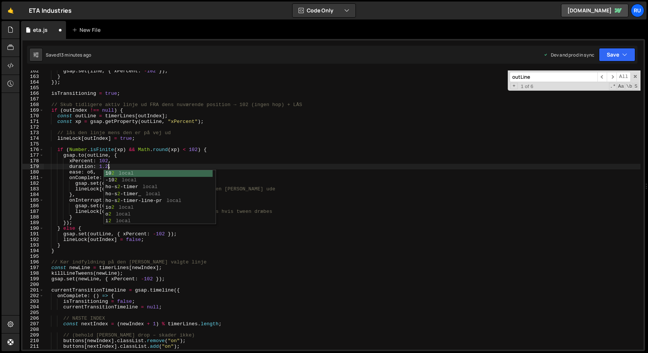
scroll to position [0, 4]
type textarea "duration: 1.2,"
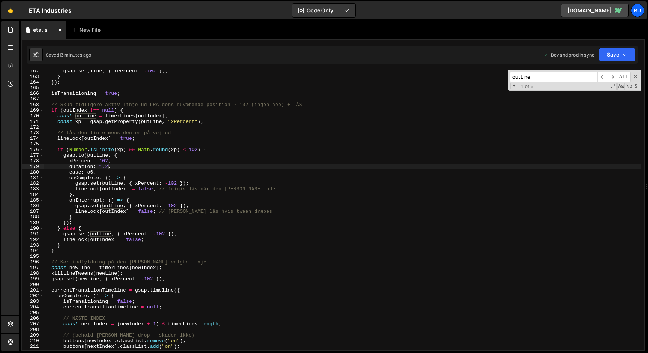
click at [557, 73] on input "outLine" at bounding box center [553, 77] width 88 height 10
paste input "new"
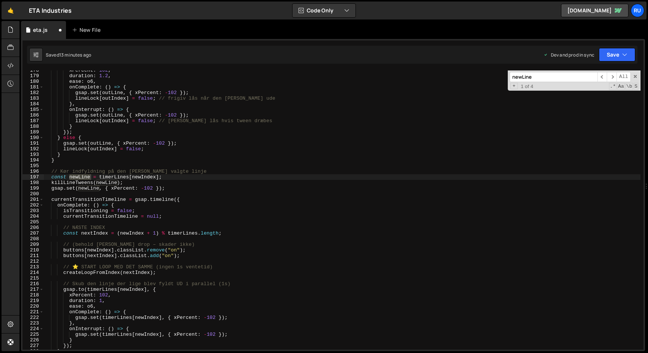
scroll to position [998, 0]
type input "newLine"
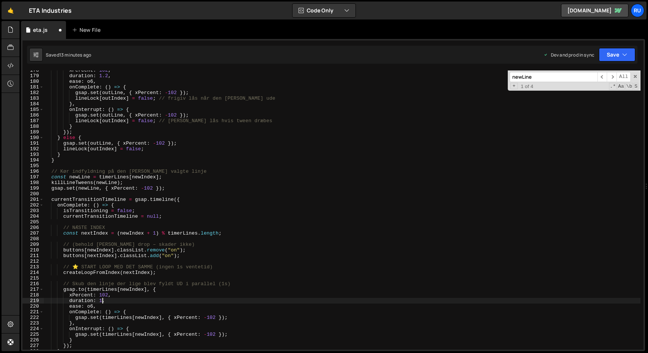
click at [102, 300] on div "xPercent : 102 , duration : 1.2 , ease : o6 , onComplete : ( ) => { gsap . set …" at bounding box center [342, 212] width 596 height 290
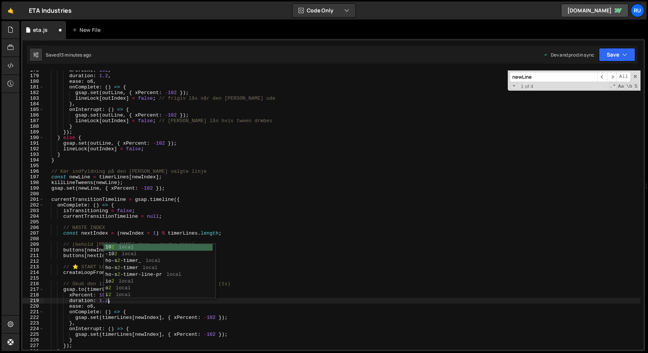
click at [239, 212] on div "xPercent : 102 , duration : 1.2 , ease : o6 , onComplete : ( ) => { gsap . set …" at bounding box center [342, 212] width 596 height 290
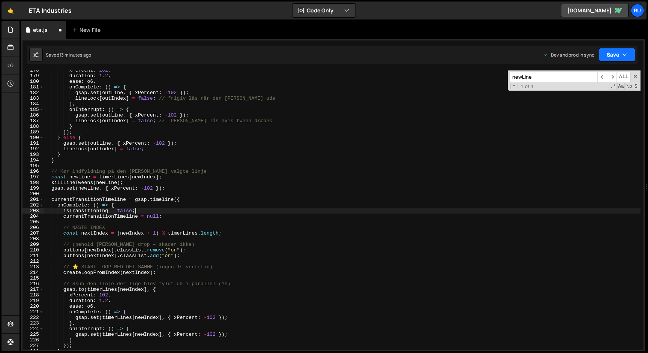
type textarea "isTransitioning = false;"
click at [616, 52] on button "Save" at bounding box center [617, 54] width 36 height 13
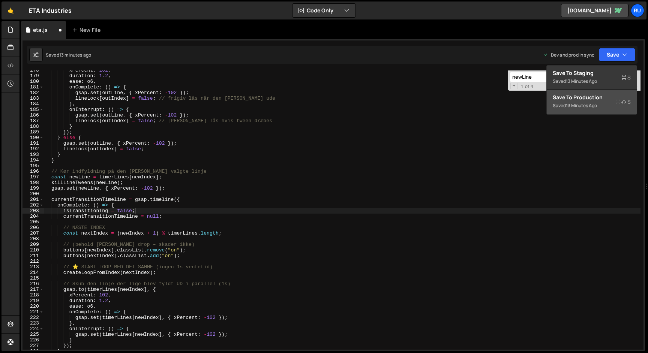
click at [608, 95] on div "Save to Production S" at bounding box center [592, 97] width 78 height 7
